Goal: Information Seeking & Learning: Learn about a topic

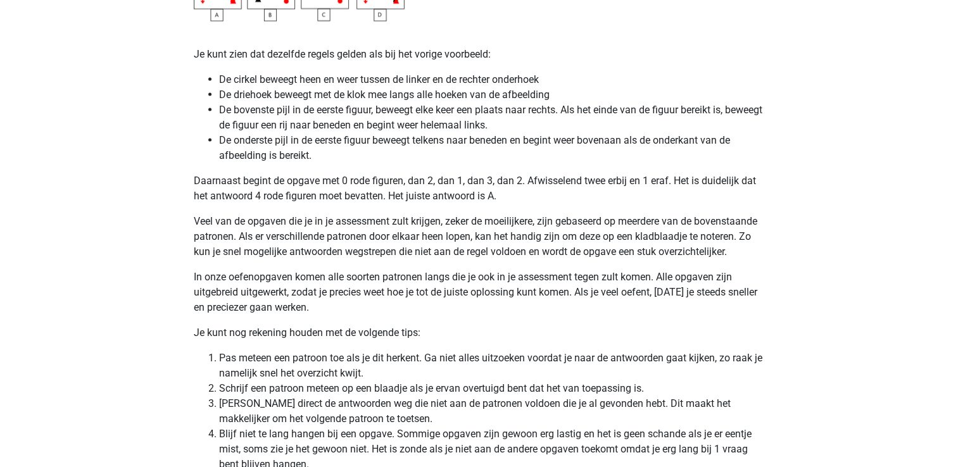
scroll to position [2533, 0]
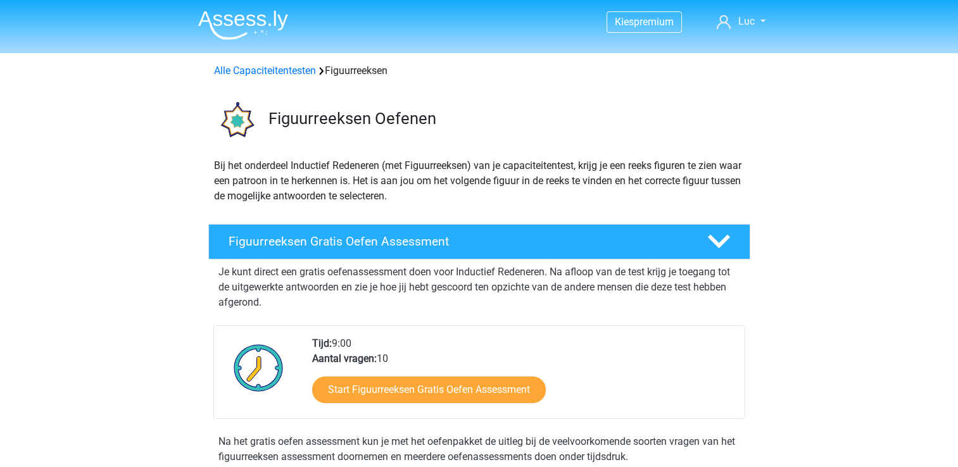
scroll to position [823, 0]
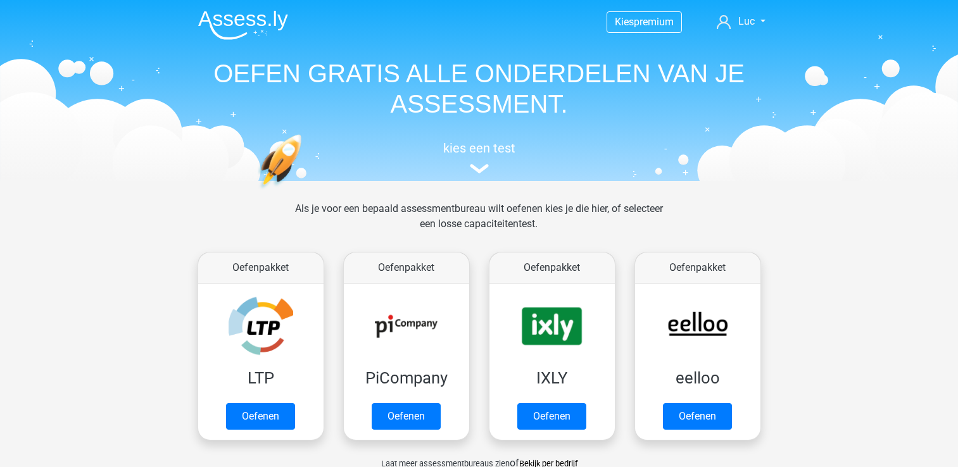
scroll to position [443, 0]
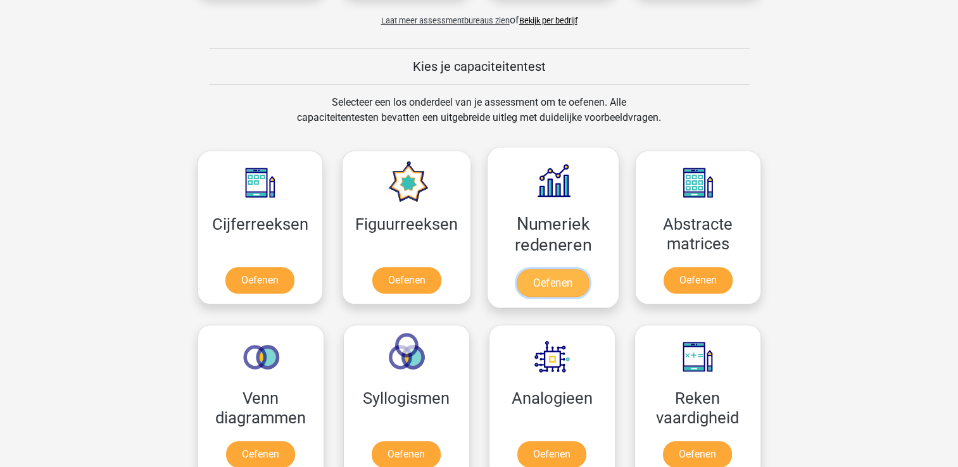
click at [568, 269] on link "Oefenen" at bounding box center [553, 283] width 72 height 28
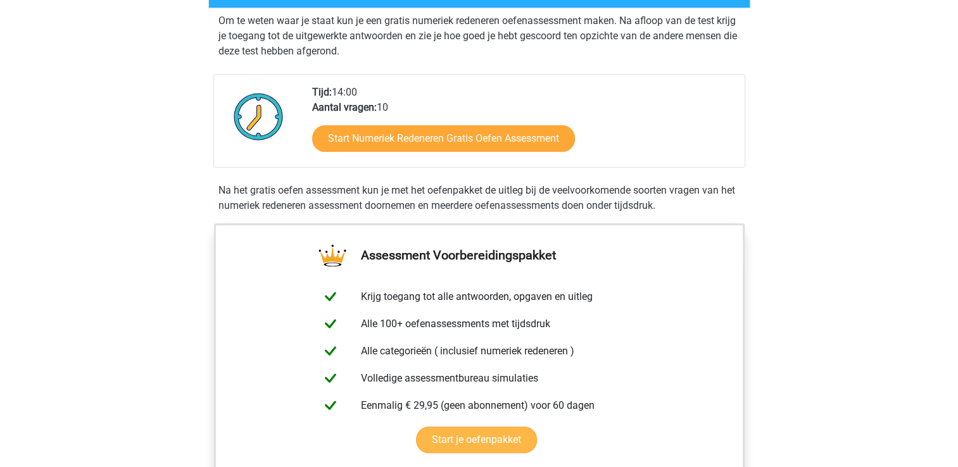
scroll to position [253, 0]
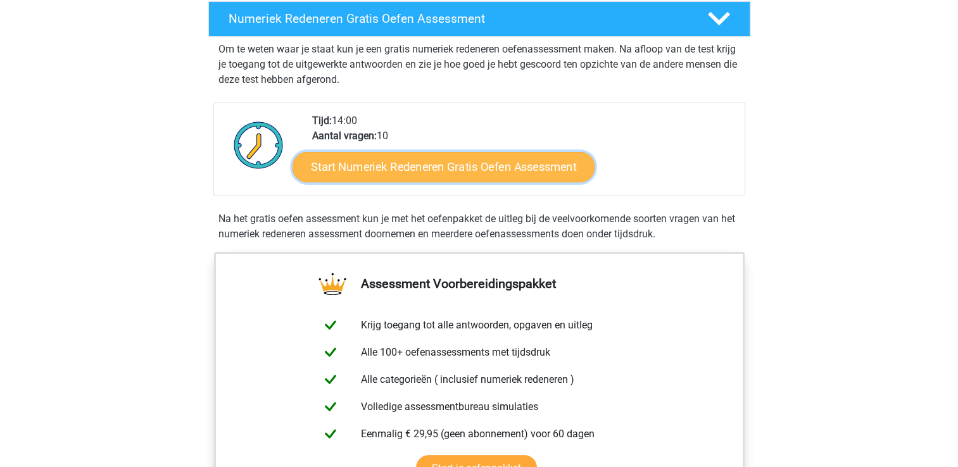
click at [498, 165] on link "Start Numeriek Redeneren Gratis Oefen Assessment" at bounding box center [444, 166] width 302 height 30
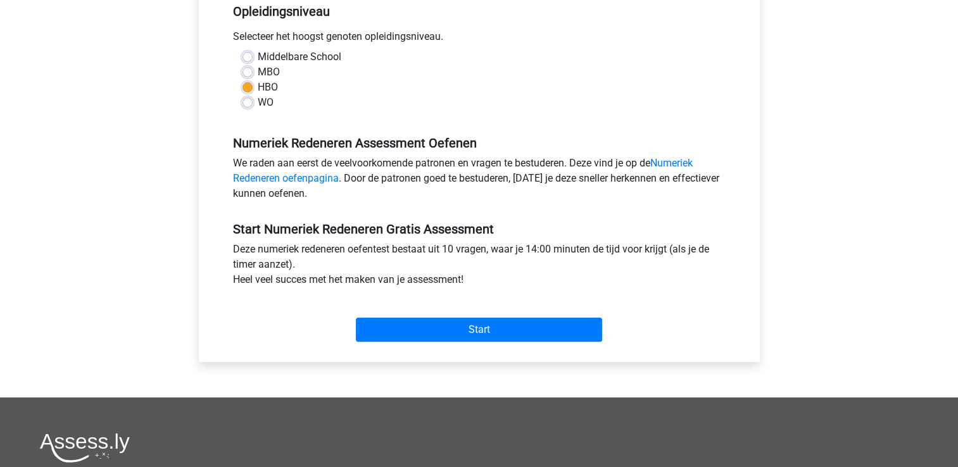
scroll to position [317, 0]
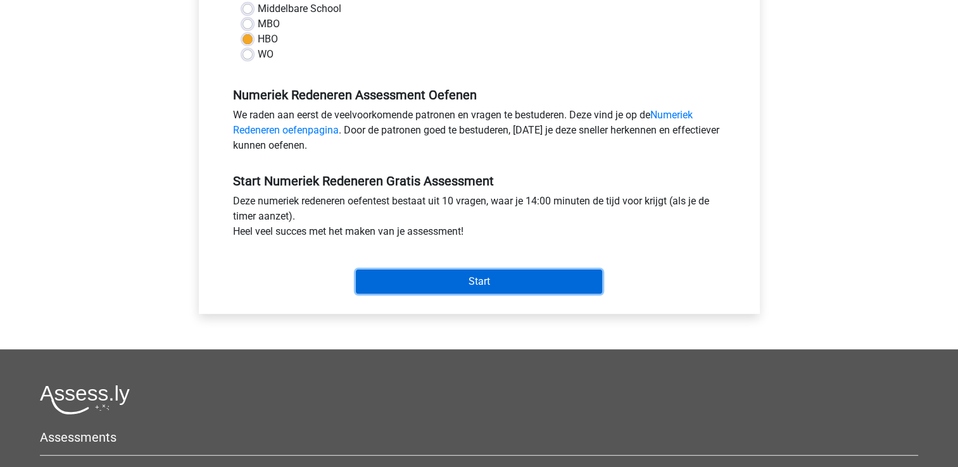
click at [514, 272] on input "Start" at bounding box center [479, 282] width 246 height 24
